Goal: Task Accomplishment & Management: Manage account settings

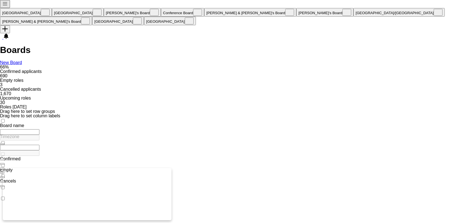
click at [21, 8] on button "Perth Close" at bounding box center [26, 12] width 52 height 9
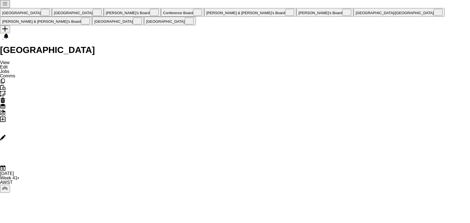
scroll to position [0, 247]
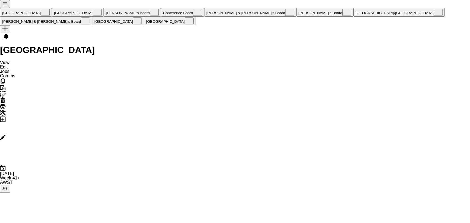
click at [6, 135] on icon "Edit" at bounding box center [3, 138] width 6 height 6
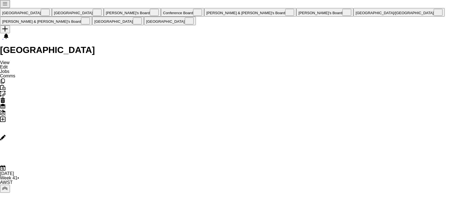
click at [347, 78] on app-toolbar "Copy Paste Paste Command V Paste with crew Command Shift V Paste linked Job [GE…" at bounding box center [235, 124] width 470 height 93
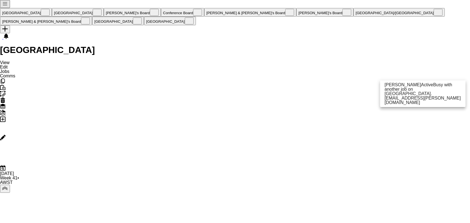
type input "*****"
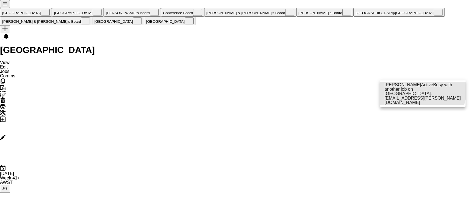
click at [421, 91] on span "Busy with another job on [GEOGRAPHIC_DATA]." at bounding box center [419, 89] width 68 height 14
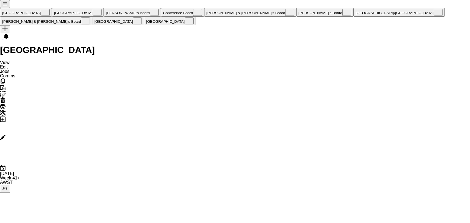
click at [354, 78] on app-toolbar "Copy Paste Paste Command V Paste with crew Command Shift V Paste linked Job [GE…" at bounding box center [235, 124] width 470 height 93
